Goal: Task Accomplishment & Management: Manage account settings

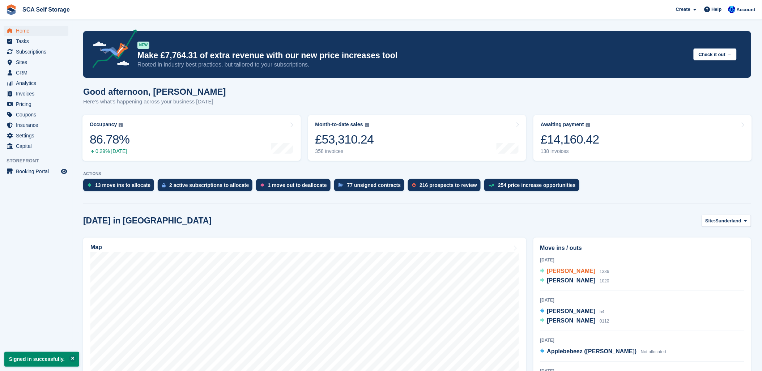
click at [585, 272] on span "Callum Robinson" at bounding box center [571, 271] width 48 height 6
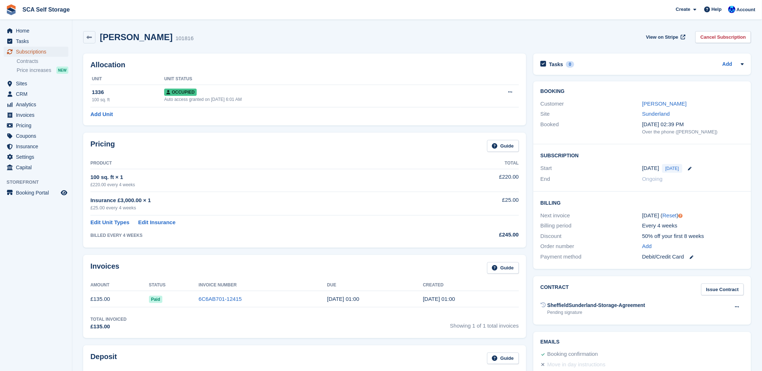
click at [32, 49] on span "Subscriptions" at bounding box center [37, 52] width 43 height 10
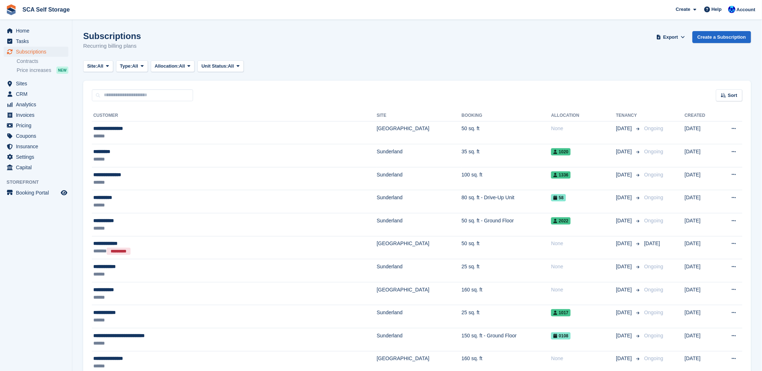
drag, startPoint x: 386, startPoint y: 47, endPoint x: 761, endPoint y: 108, distance: 380.3
click at [395, 49] on div "Subscriptions Recurring billing plans Export Export Subscriptions Export a CSV …" at bounding box center [417, 45] width 668 height 28
click at [27, 33] on span "Home" at bounding box center [37, 31] width 43 height 10
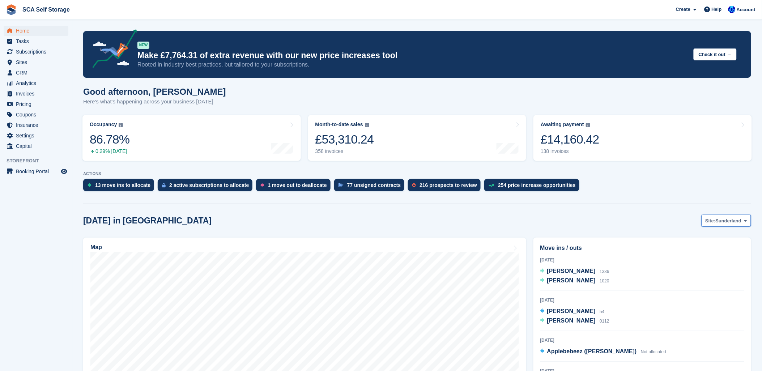
click at [723, 220] on span "Sunderland" at bounding box center [728, 220] width 26 height 7
click at [707, 250] on link "[GEOGRAPHIC_DATA]" at bounding box center [714, 250] width 65 height 13
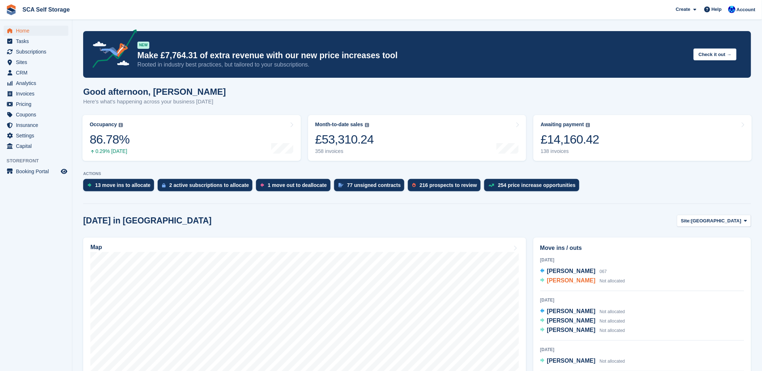
click at [565, 282] on span "[PERSON_NAME]" at bounding box center [571, 280] width 48 height 6
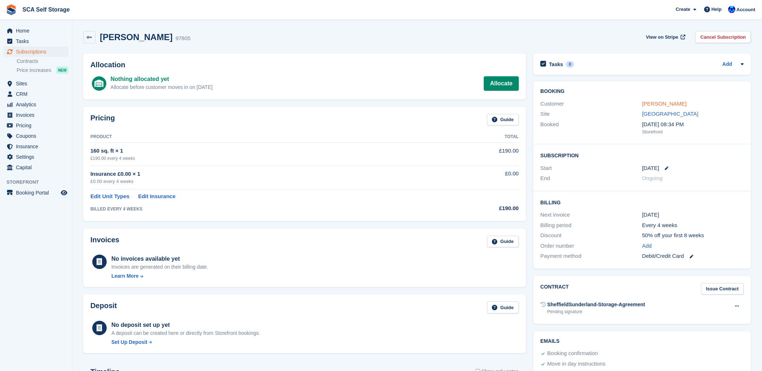
click at [659, 102] on link "Asha Benny" at bounding box center [664, 103] width 44 height 6
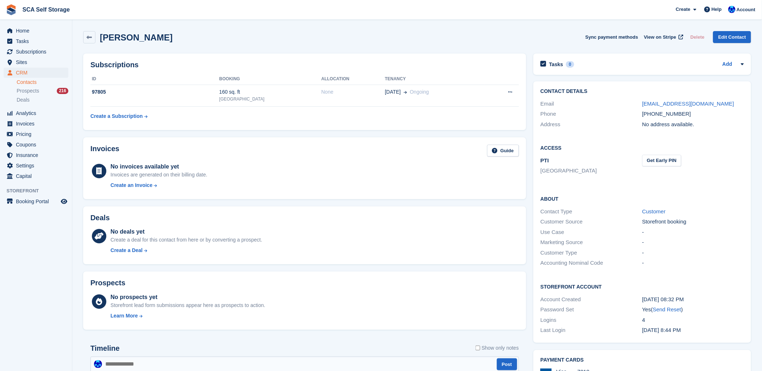
drag, startPoint x: 266, startPoint y: 44, endPoint x: 196, endPoint y: 34, distance: 70.8
click at [254, 44] on div "Asha Benny Sync payment methods View on Stripe Delete Edit Contact" at bounding box center [417, 38] width 675 height 22
click at [96, 34] on div "[PERSON_NAME]" at bounding box center [127, 37] width 89 height 12
drag, startPoint x: 686, startPoint y: 115, endPoint x: 652, endPoint y: 115, distance: 34.0
click at [652, 115] on div "+447417429861" at bounding box center [693, 114] width 102 height 8
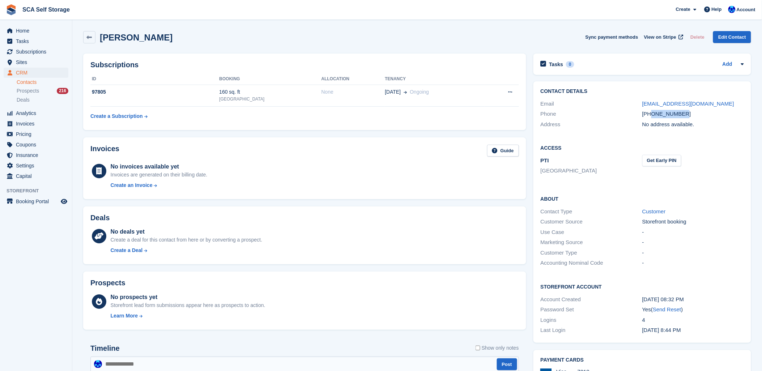
copy div "7417429861"
click at [437, 41] on div "Asha Benny Sync payment methods View on Stripe Delete Edit Contact" at bounding box center [417, 37] width 668 height 12
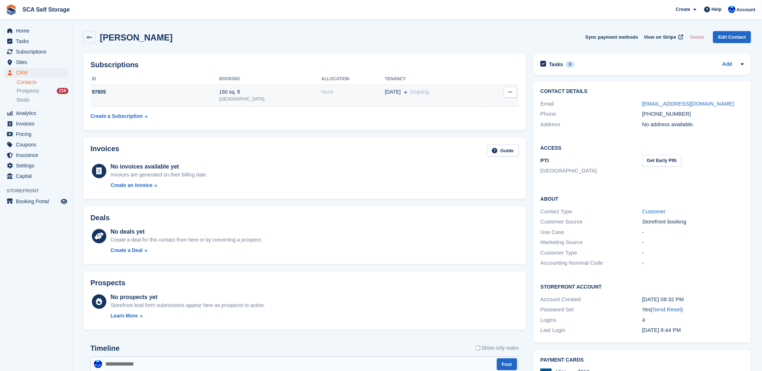
click at [250, 88] on td "160 sq. ft Sheffield" at bounding box center [270, 96] width 102 height 22
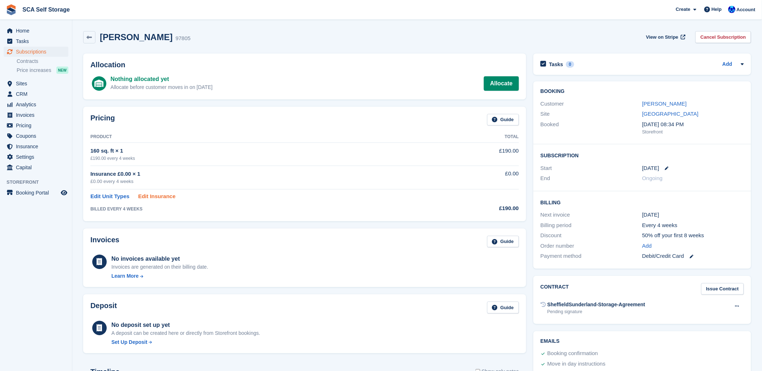
click at [155, 197] on link "Edit Insurance" at bounding box center [156, 196] width 37 height 8
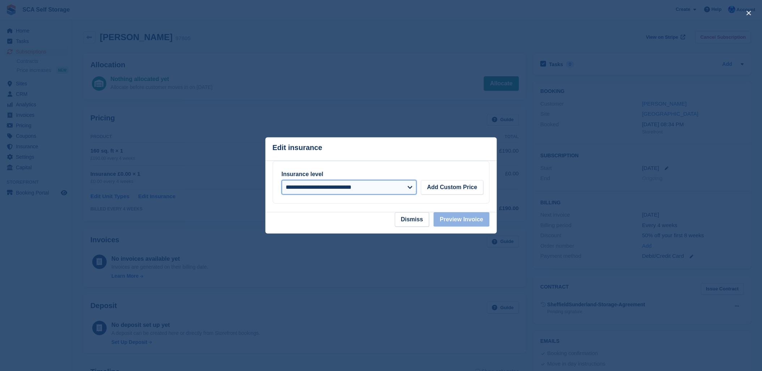
click at [300, 193] on select "**********" at bounding box center [349, 187] width 135 height 14
click at [355, 194] on select "**********" at bounding box center [349, 187] width 135 height 14
select select "*****"
click at [282, 181] on select "**********" at bounding box center [349, 187] width 135 height 14
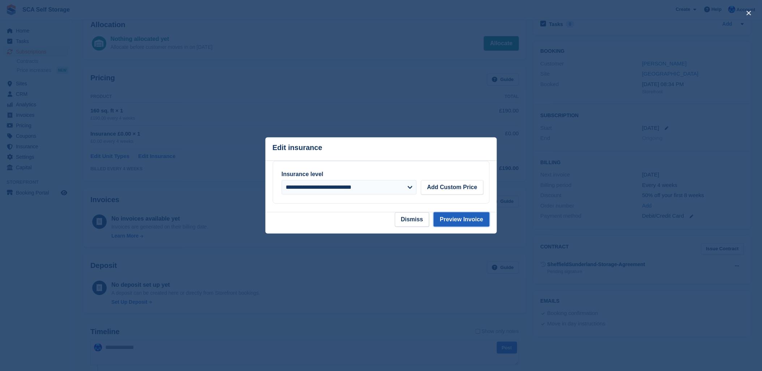
click at [472, 225] on button "Preview Invoice" at bounding box center [461, 219] width 56 height 14
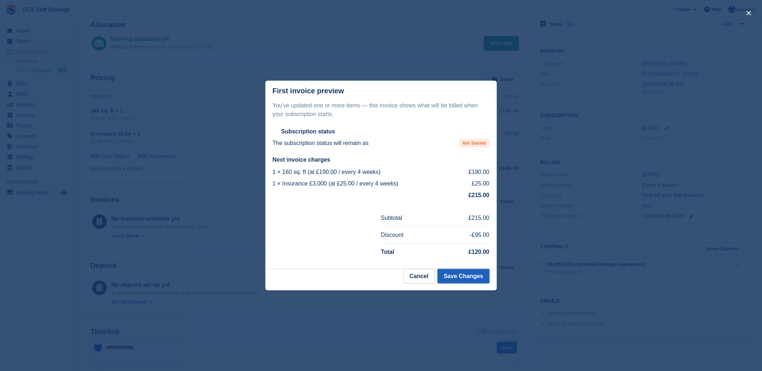
click at [467, 275] on button "Save Changes" at bounding box center [463, 276] width 52 height 14
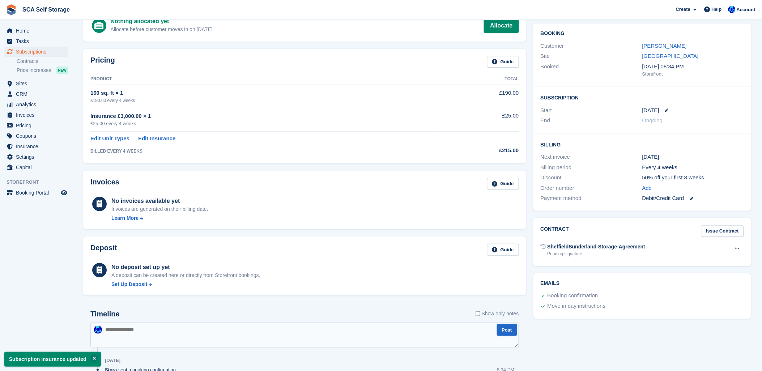
scroll to position [0, 0]
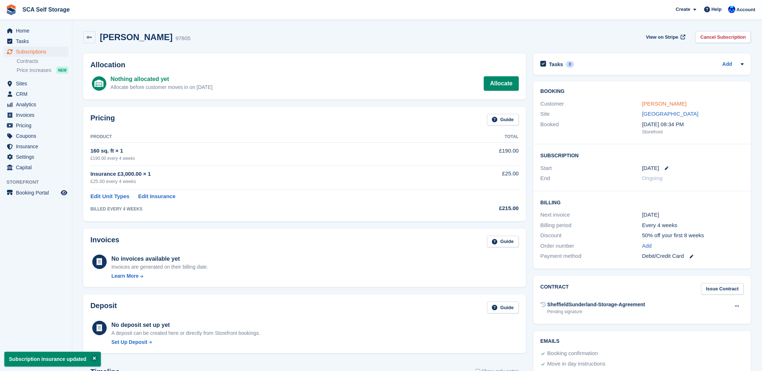
click at [653, 102] on link "[PERSON_NAME]" at bounding box center [664, 103] width 44 height 6
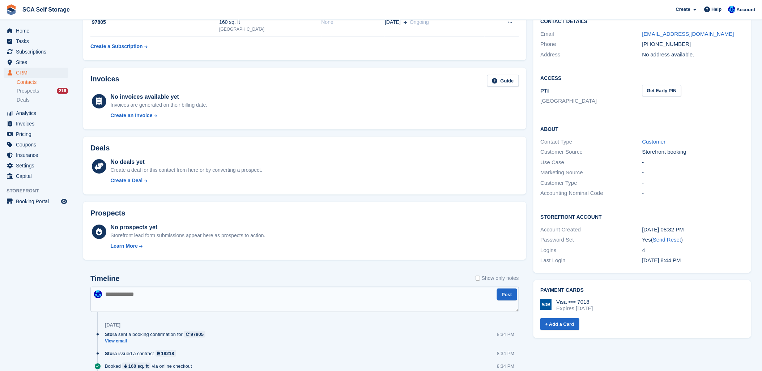
scroll to position [112, 0]
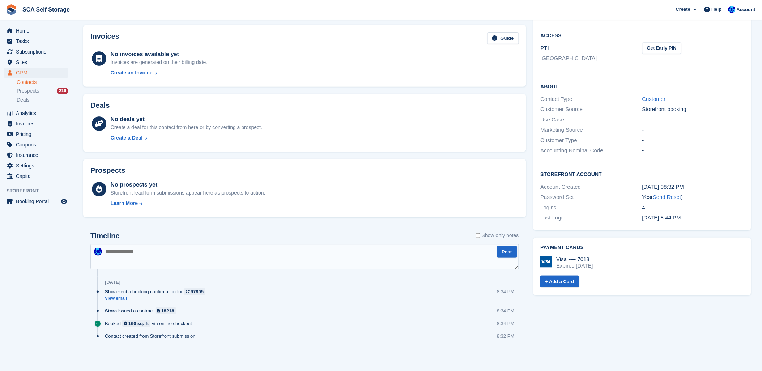
click at [109, 258] on textarea at bounding box center [304, 256] width 428 height 25
click at [314, 254] on textarea "**********" at bounding box center [304, 256] width 428 height 25
click at [298, 252] on textarea "**********" at bounding box center [304, 256] width 428 height 25
type textarea "**********"
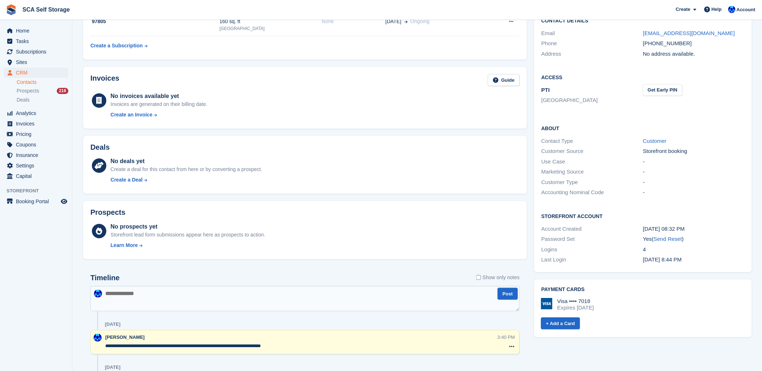
scroll to position [0, 0]
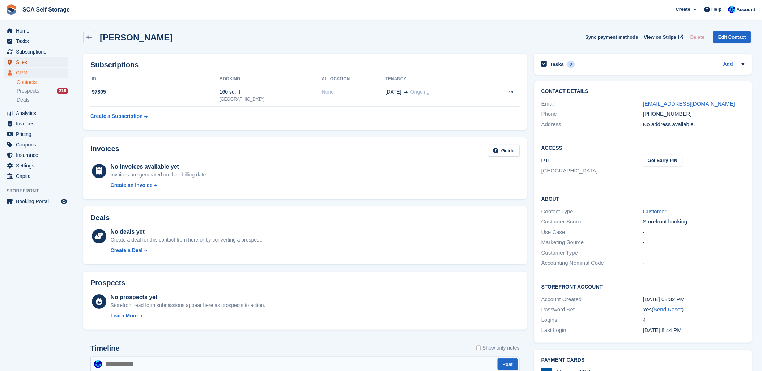
click at [22, 61] on span "Sites" at bounding box center [37, 62] width 43 height 10
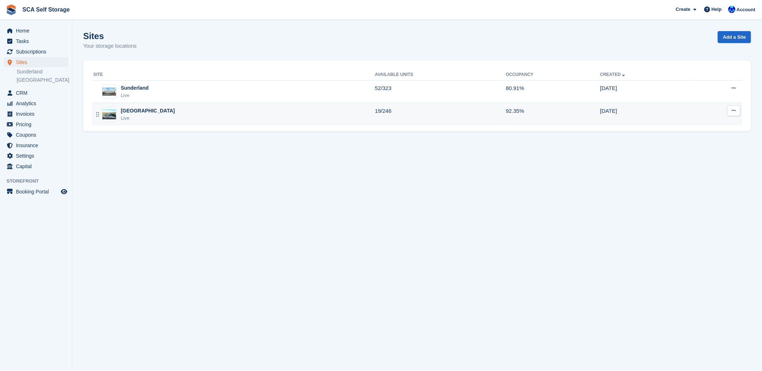
click at [149, 112] on div "Sheffield Live" at bounding box center [234, 114] width 282 height 15
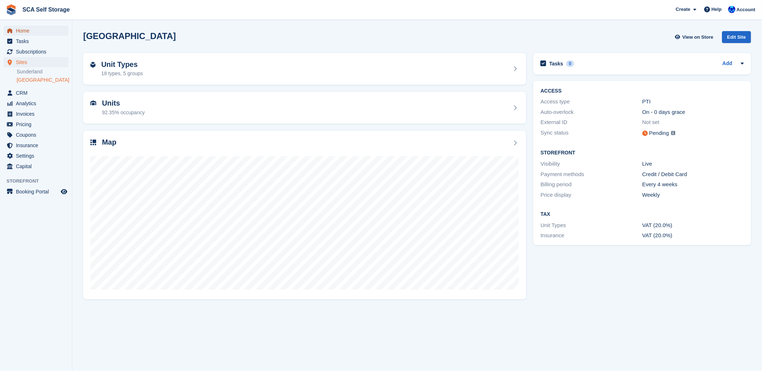
click at [25, 30] on span "Home" at bounding box center [37, 31] width 43 height 10
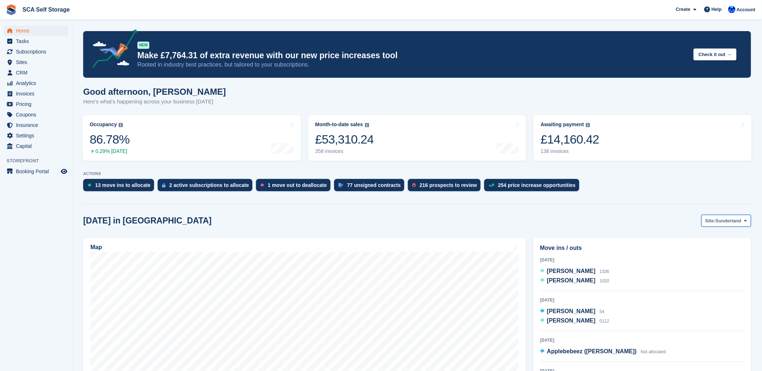
click at [736, 221] on span "Sunderland" at bounding box center [728, 220] width 26 height 7
click at [708, 253] on link "[GEOGRAPHIC_DATA]" at bounding box center [714, 250] width 65 height 13
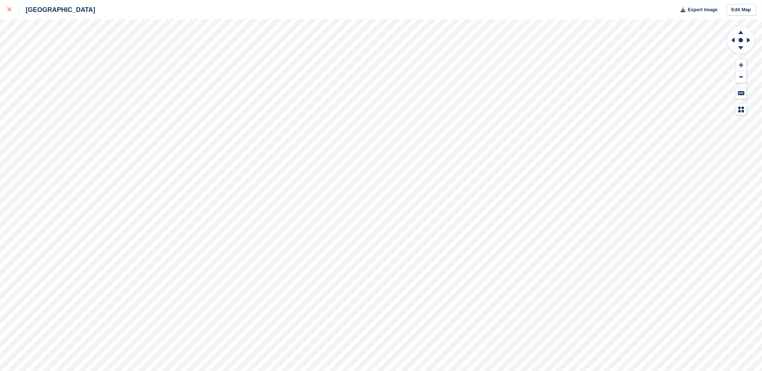
click at [4, 8] on link at bounding box center [9, 10] width 19 height 20
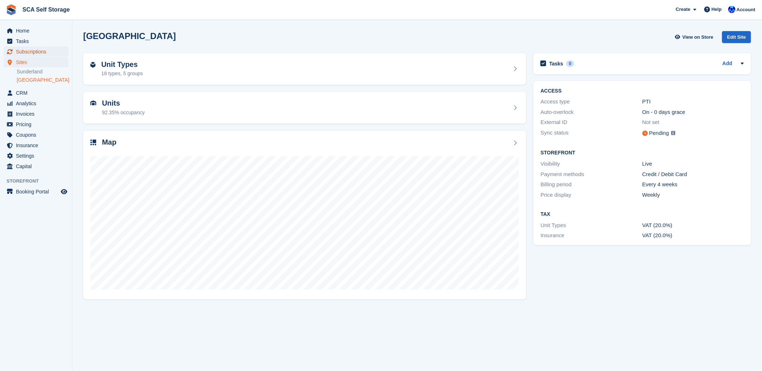
click at [28, 48] on span "Subscriptions" at bounding box center [37, 52] width 43 height 10
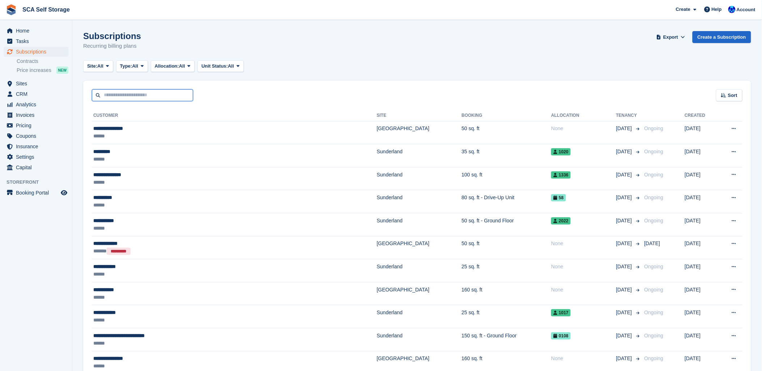
click at [114, 92] on input "text" at bounding box center [142, 95] width 101 height 12
type input "**"
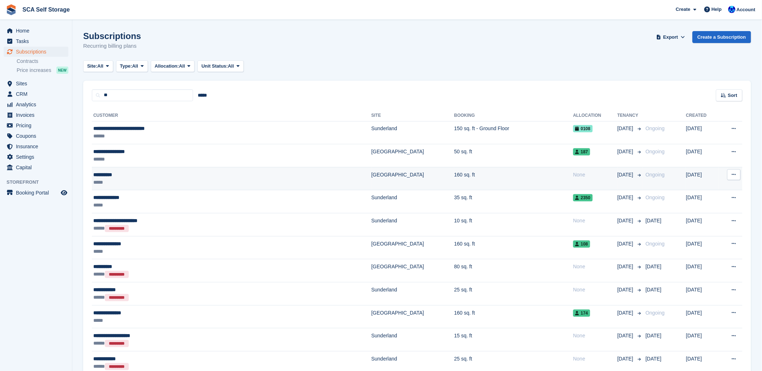
click at [159, 178] on div "**********" at bounding box center [181, 175] width 176 height 8
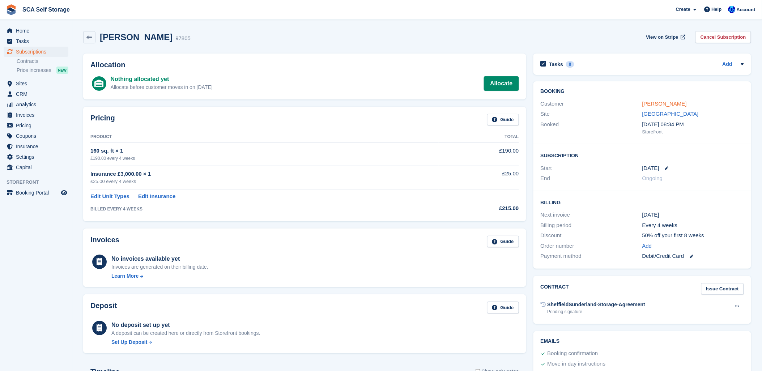
click at [652, 100] on link "[PERSON_NAME]" at bounding box center [664, 103] width 44 height 6
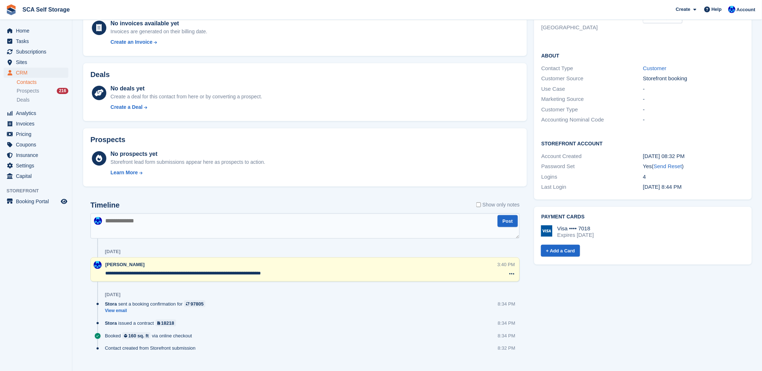
scroll to position [156, 0]
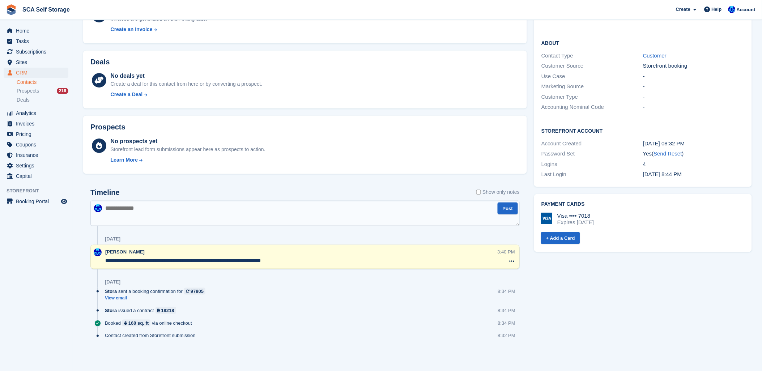
drag, startPoint x: 172, startPoint y: 261, endPoint x: 150, endPoint y: 260, distance: 21.3
click at [150, 260] on textarea "**********" at bounding box center [301, 260] width 392 height 7
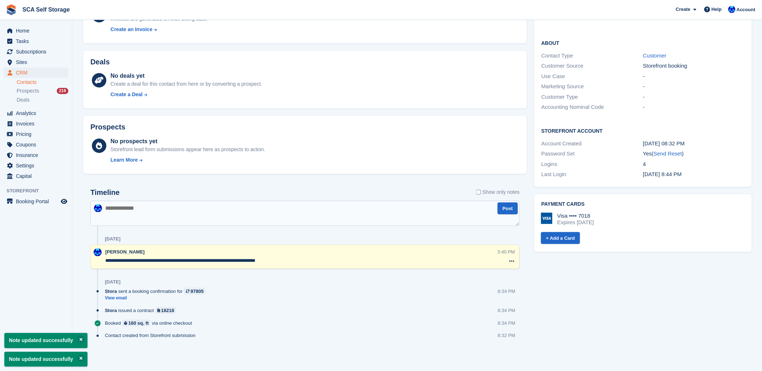
drag, startPoint x: 149, startPoint y: 260, endPoint x: 153, endPoint y: 258, distance: 4.2
click at [152, 259] on textarea "**********" at bounding box center [301, 260] width 392 height 7
drag, startPoint x: 301, startPoint y: 262, endPoint x: 250, endPoint y: 261, distance: 51.0
click at [250, 261] on textarea "**********" at bounding box center [301, 260] width 392 height 7
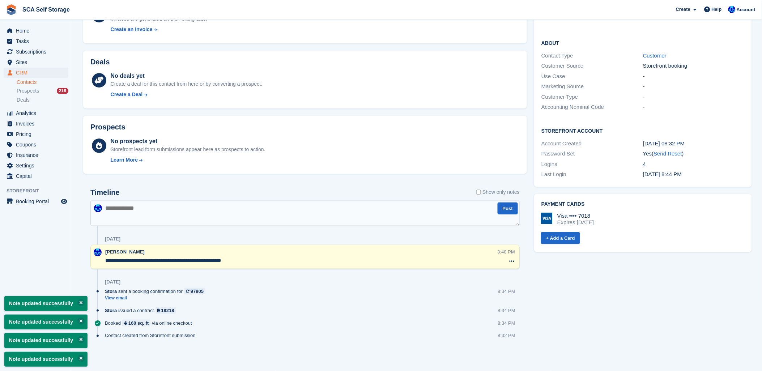
type textarea "**********"
click at [292, 124] on div "Prospects" at bounding box center [304, 128] width 429 height 11
click at [260, 210] on textarea at bounding box center [304, 213] width 429 height 25
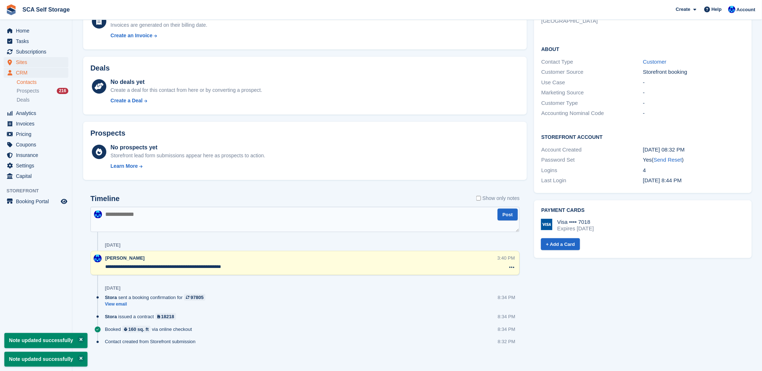
scroll to position [75, 0]
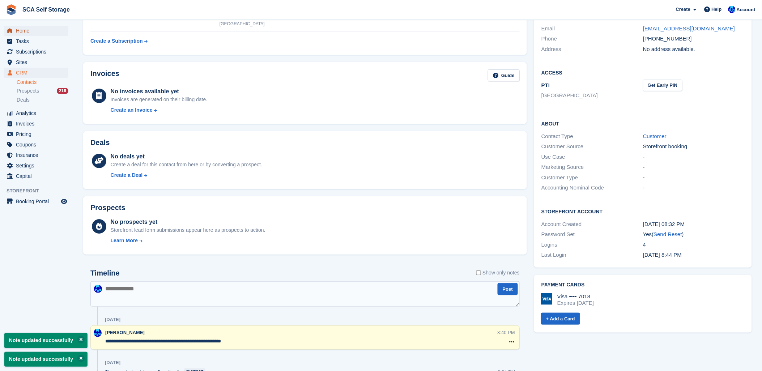
click at [16, 32] on link "Home" at bounding box center [36, 31] width 65 height 10
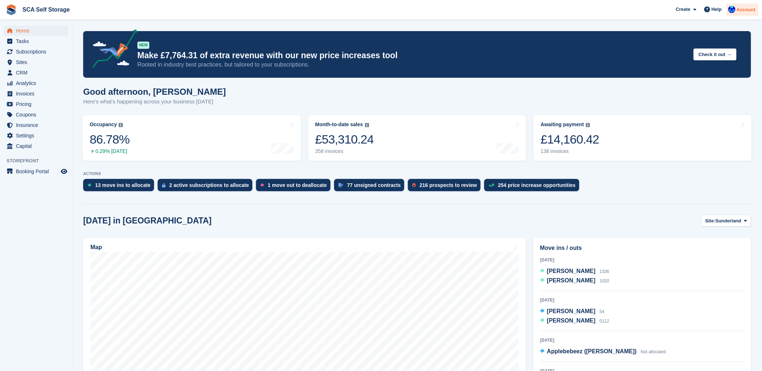
click at [741, 9] on span "Account" at bounding box center [745, 9] width 19 height 7
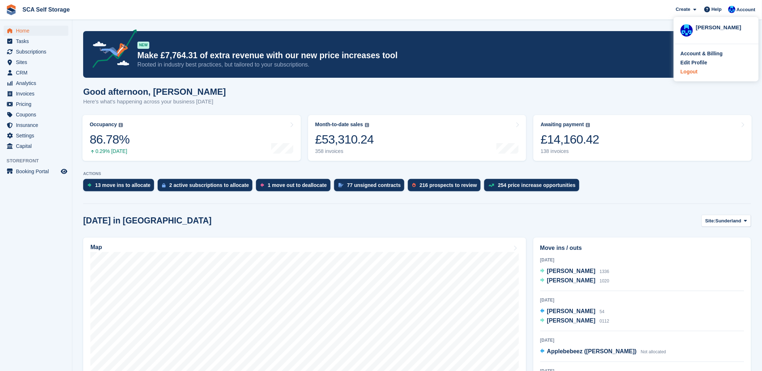
click at [690, 73] on div "Logout" at bounding box center [688, 72] width 17 height 8
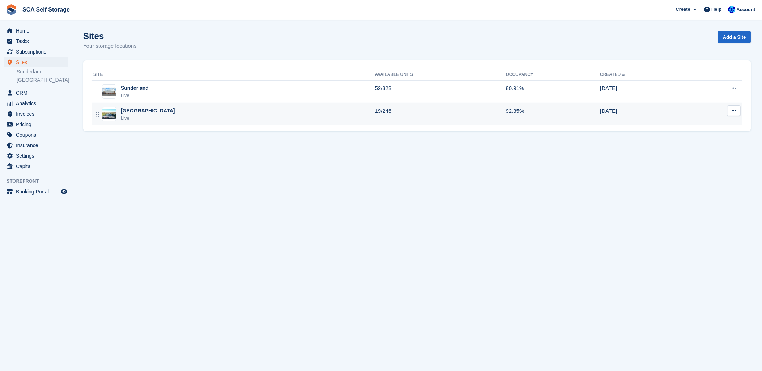
click at [133, 115] on div "Live" at bounding box center [148, 118] width 54 height 7
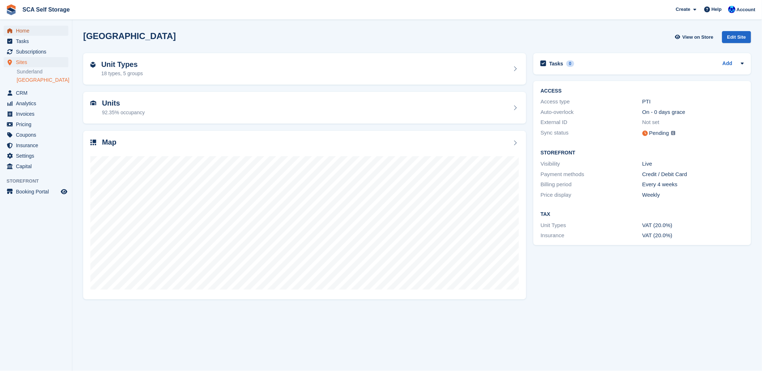
click at [23, 29] on span "Home" at bounding box center [37, 31] width 43 height 10
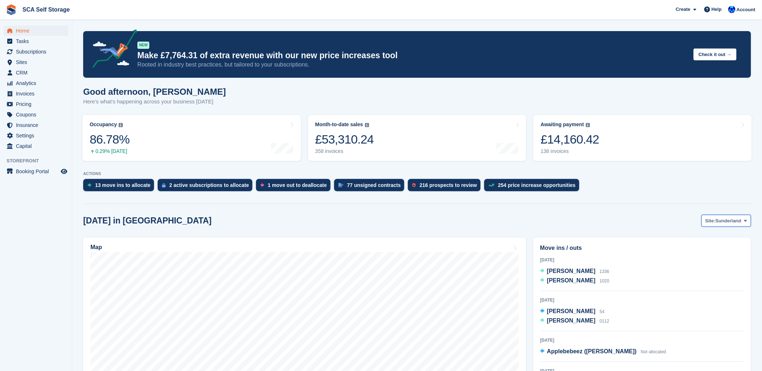
click at [725, 225] on button "Site: [GEOGRAPHIC_DATA]" at bounding box center [726, 221] width 50 height 12
click at [712, 252] on link "[GEOGRAPHIC_DATA]" at bounding box center [714, 250] width 65 height 13
click at [596, 216] on div "[DATE] in [GEOGRAPHIC_DATA] Site: [GEOGRAPHIC_DATA] Sunderland [GEOGRAPHIC_DATA]" at bounding box center [417, 221] width 668 height 12
click at [28, 44] on span "Tasks" at bounding box center [37, 41] width 43 height 10
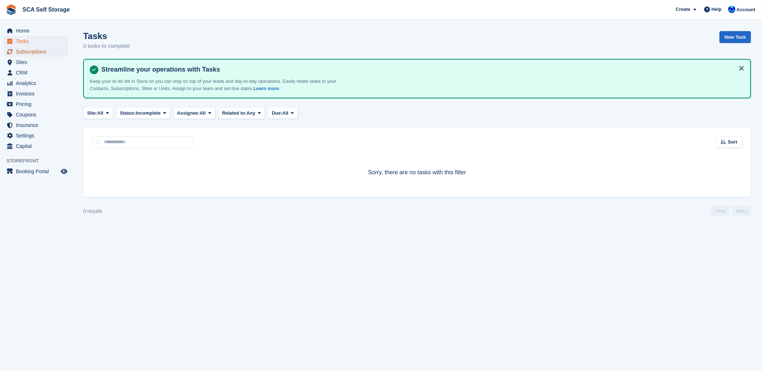
click at [35, 49] on span "Subscriptions" at bounding box center [37, 52] width 43 height 10
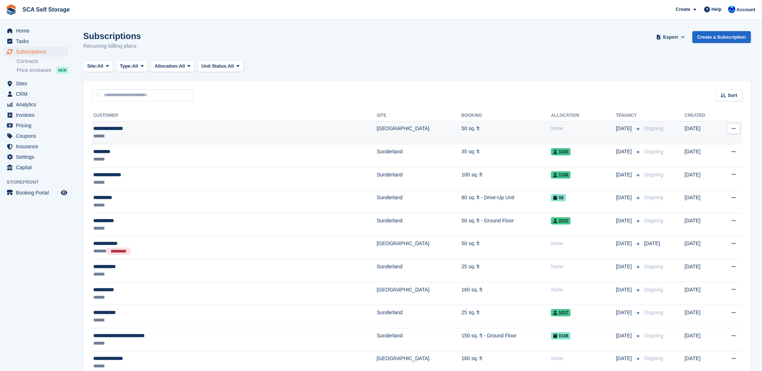
click at [377, 137] on td "[GEOGRAPHIC_DATA]" at bounding box center [419, 132] width 85 height 23
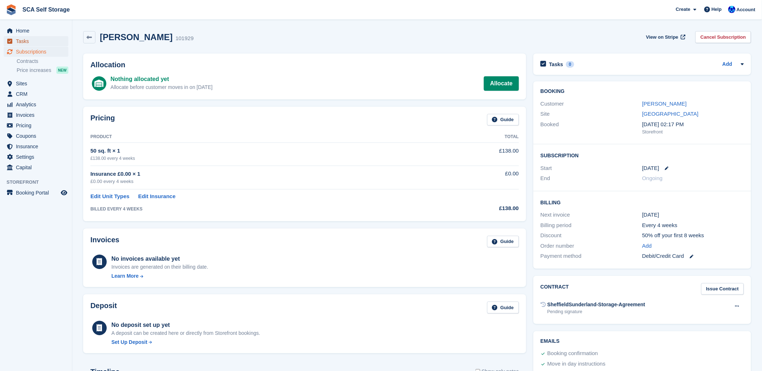
click at [27, 46] on span "Tasks" at bounding box center [37, 41] width 43 height 10
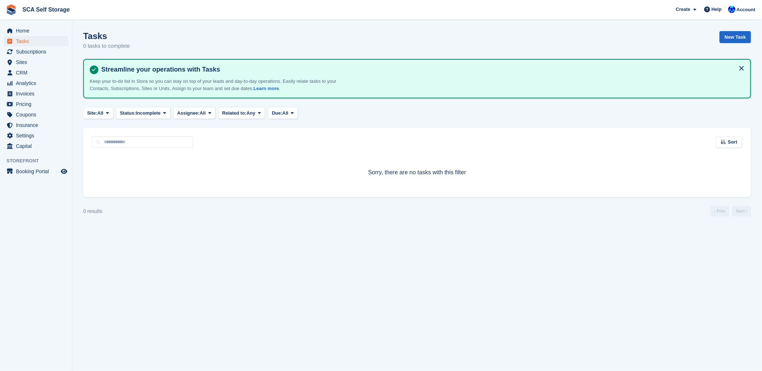
drag, startPoint x: 185, startPoint y: 22, endPoint x: 78, endPoint y: 49, distance: 110.2
click at [181, 26] on section "Tasks 0 tasks to complete New Task Streamline your operations with Tasks Keep y…" at bounding box center [416, 185] width 689 height 371
click at [33, 52] on span "Subscriptions" at bounding box center [37, 52] width 43 height 10
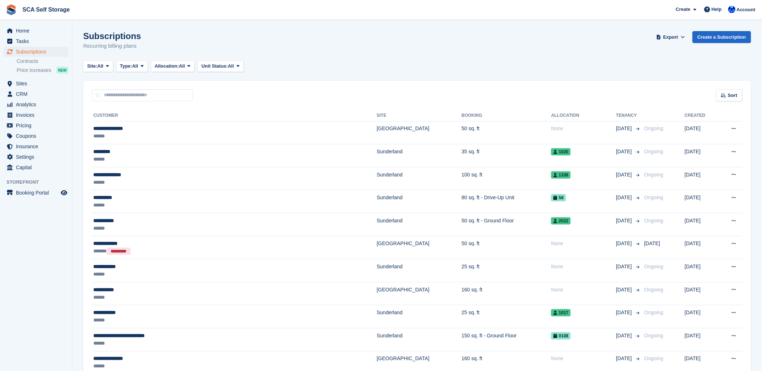
click at [206, 37] on div "Subscriptions Recurring billing plans Export Export Subscriptions Export a CSV …" at bounding box center [417, 45] width 668 height 28
